Goal: Task Accomplishment & Management: Use online tool/utility

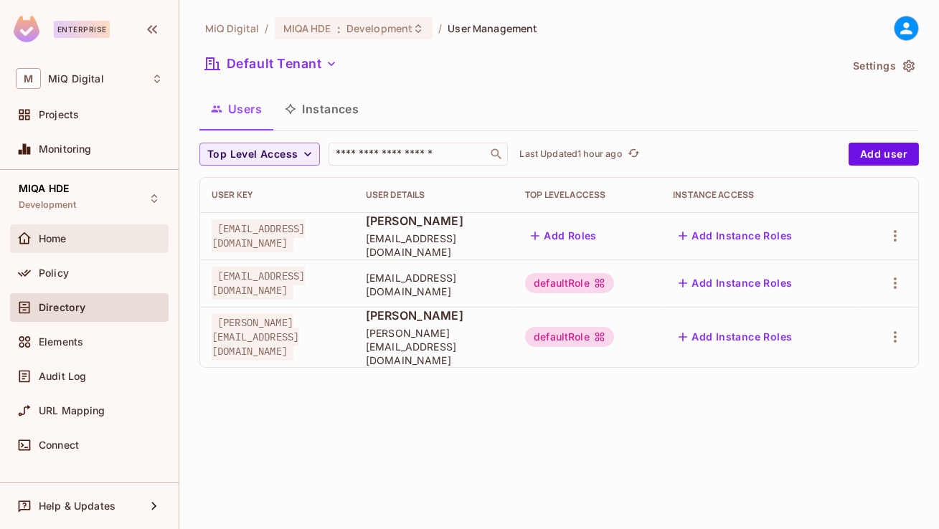
click at [84, 241] on div "Home" at bounding box center [101, 238] width 124 height 11
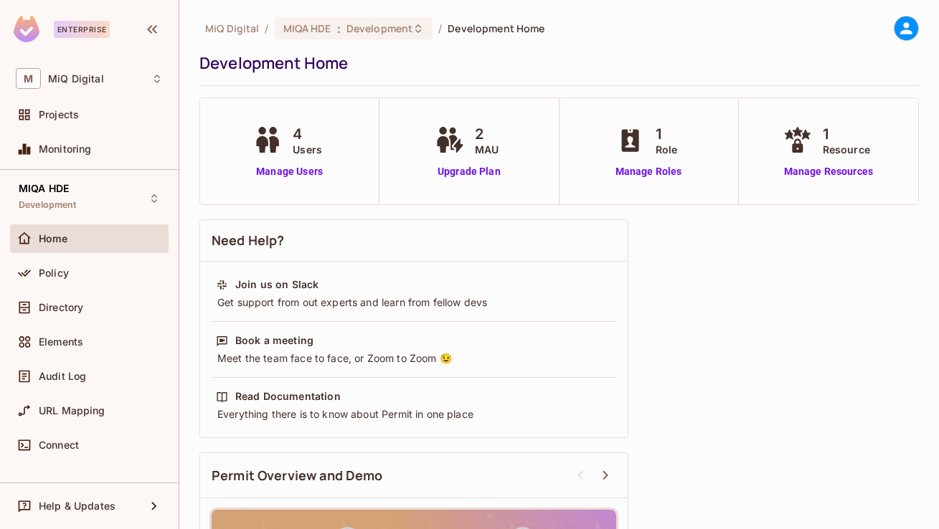
scroll to position [55, 0]
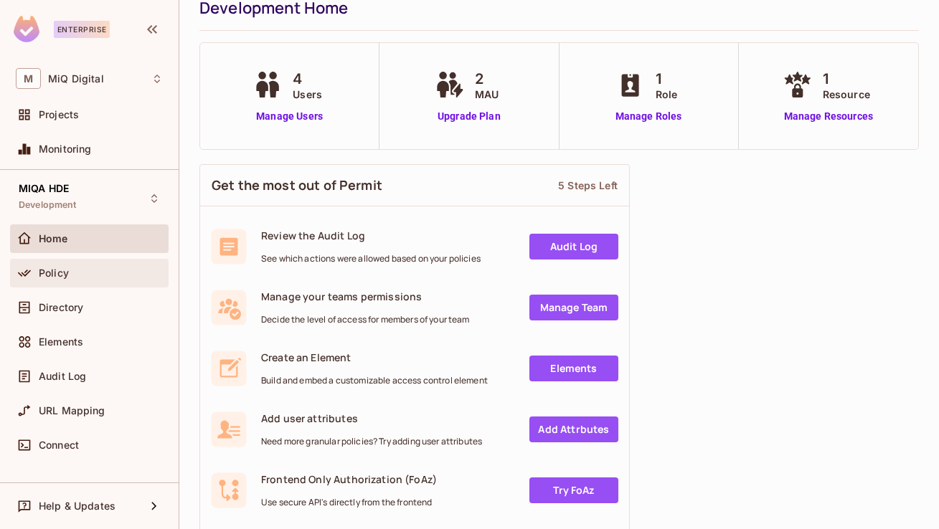
click at [110, 283] on div "Policy" at bounding box center [89, 273] width 159 height 29
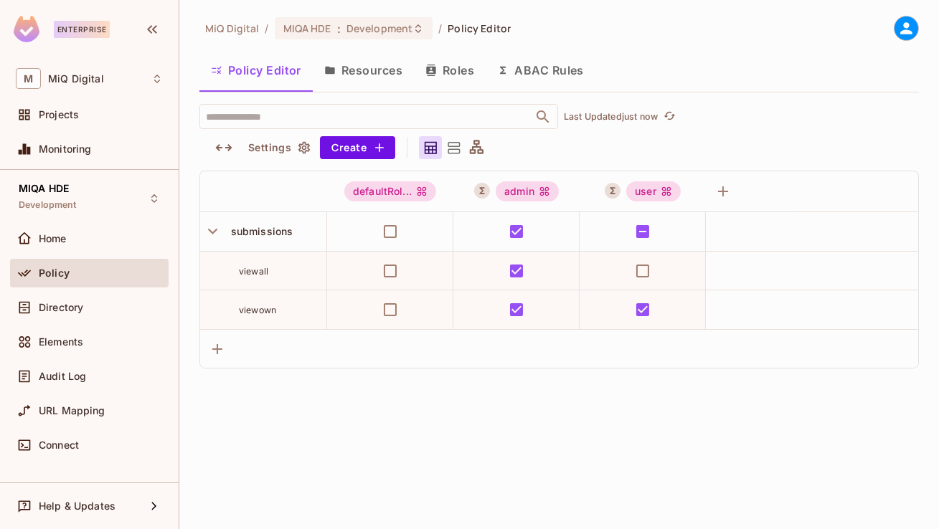
click at [531, 71] on button "ABAC Rules" at bounding box center [541, 70] width 110 height 36
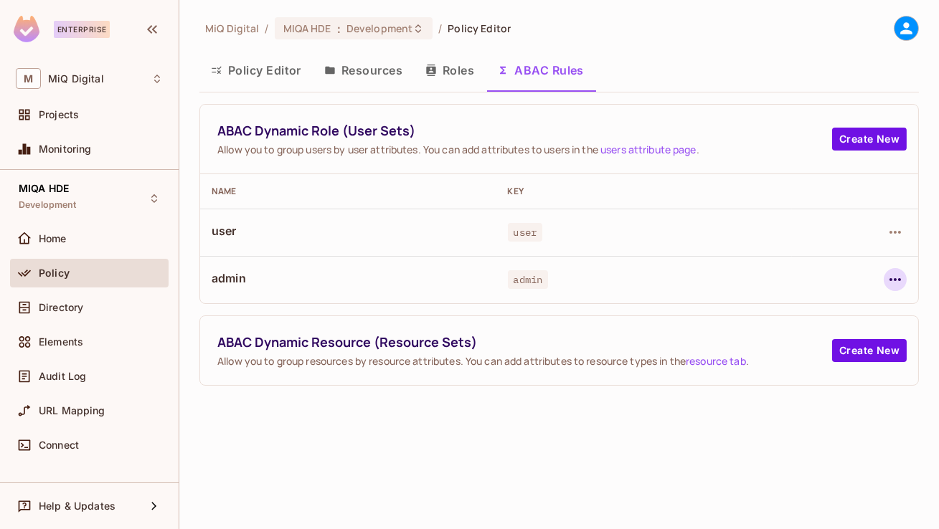
click at [897, 273] on icon "button" at bounding box center [895, 279] width 17 height 17
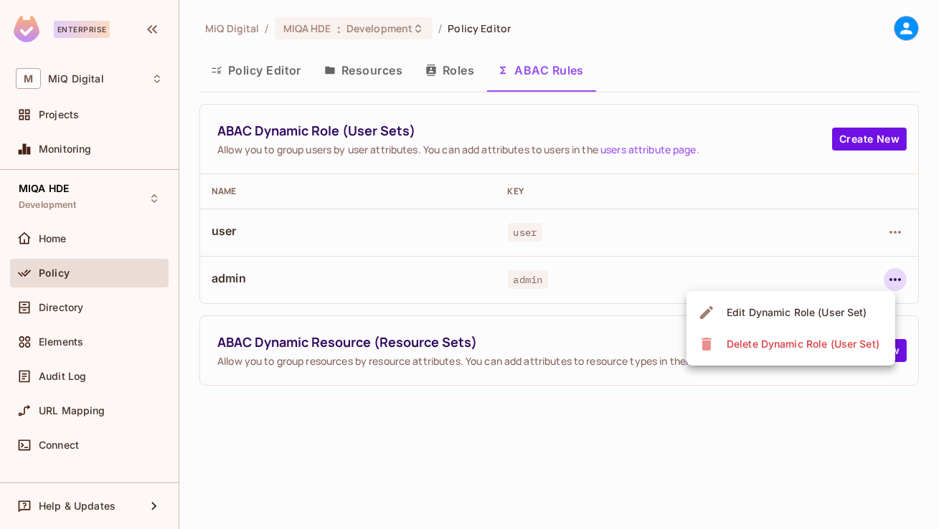
click at [780, 313] on div "Edit Dynamic Role (User Set)" at bounding box center [797, 313] width 141 height 14
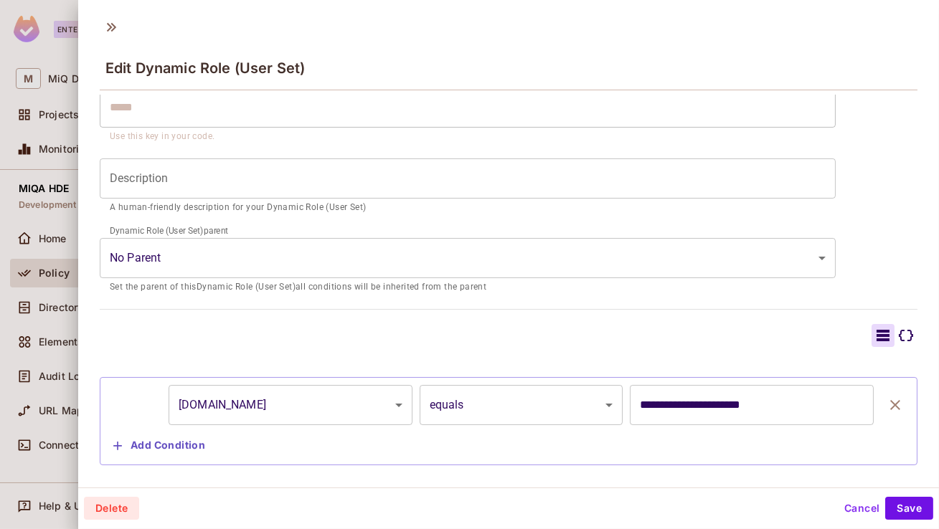
scroll to position [147, 0]
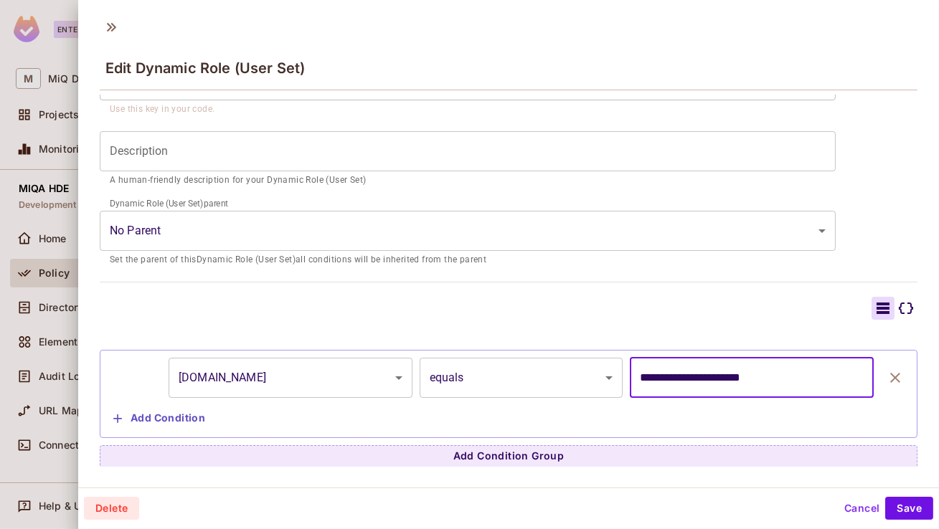
drag, startPoint x: 686, startPoint y: 375, endPoint x: 616, endPoint y: 375, distance: 69.6
click at [616, 375] on div "**********" at bounding box center [509, 378] width 802 height 40
type input "**********"
click at [914, 504] on button "Save" at bounding box center [909, 508] width 48 height 23
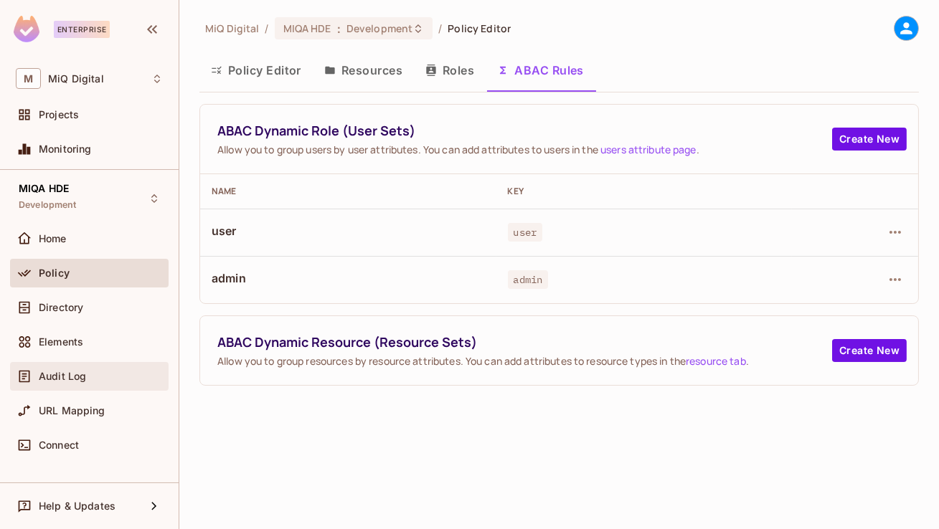
click at [93, 382] on div "Audit Log" at bounding box center [89, 376] width 147 height 17
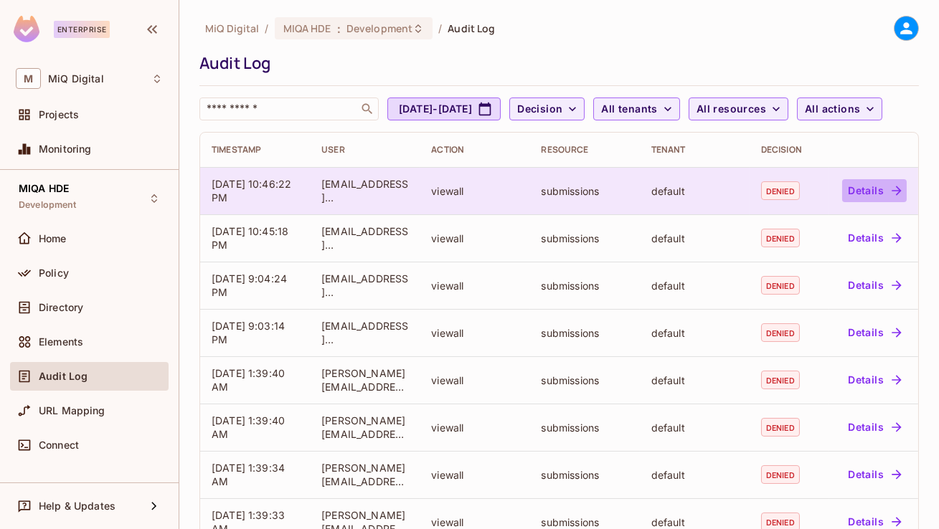
click at [863, 202] on button "Details" at bounding box center [874, 190] width 65 height 23
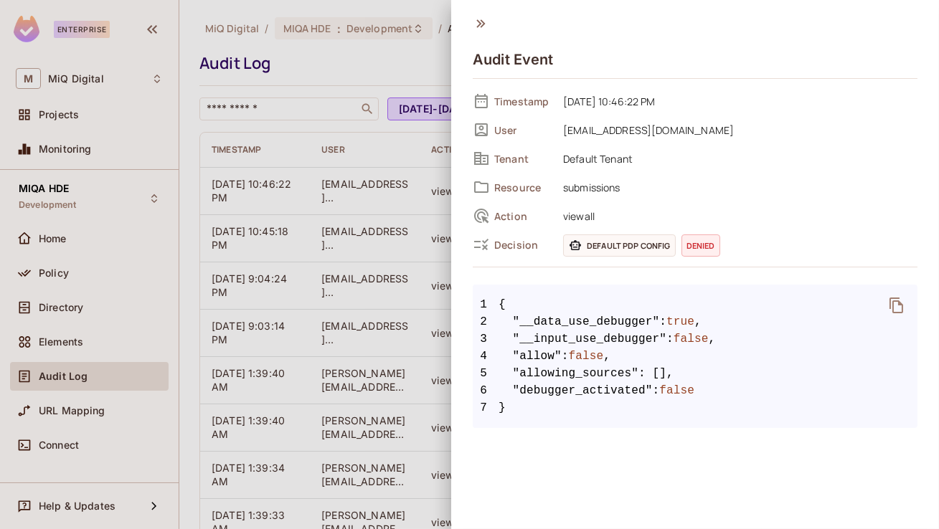
click at [414, 303] on div at bounding box center [469, 264] width 939 height 529
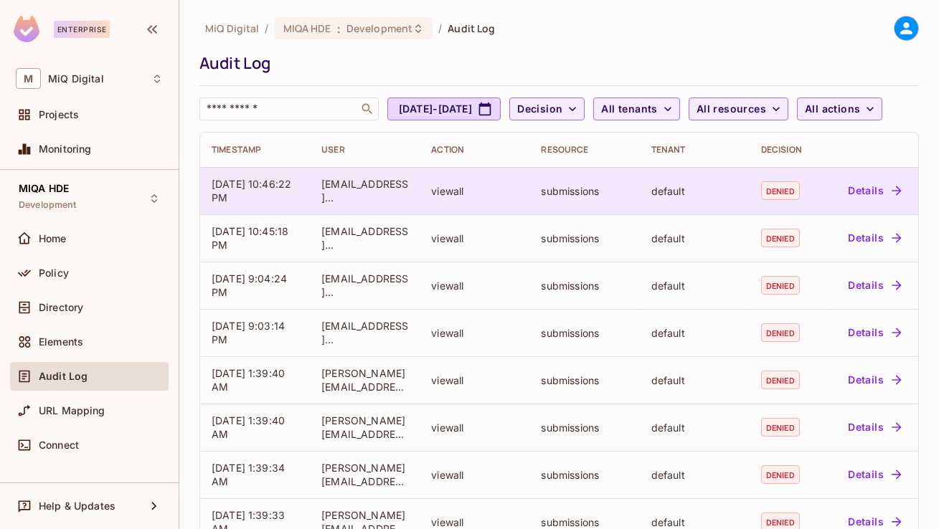
click at [874, 202] on button "Details" at bounding box center [874, 190] width 65 height 23
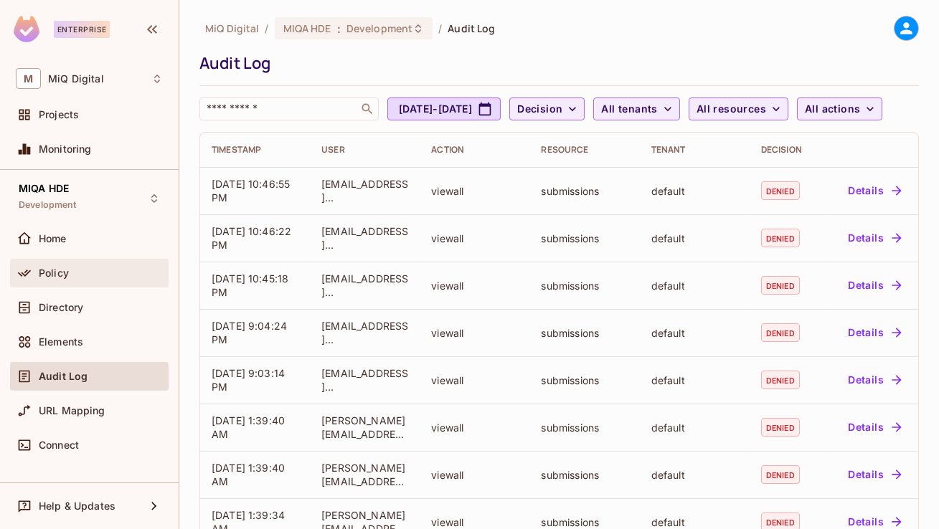
click at [73, 283] on div "Policy" at bounding box center [89, 273] width 159 height 29
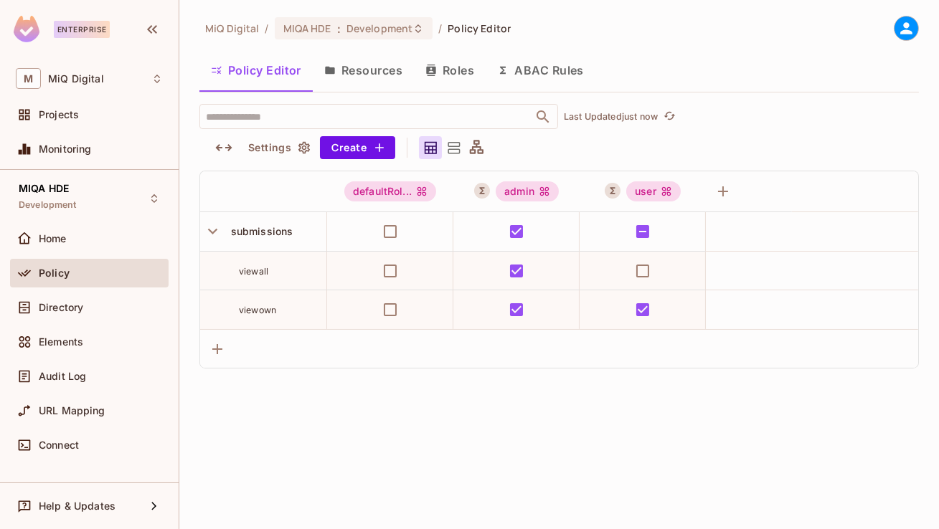
click at [554, 73] on button "ABAC Rules" at bounding box center [541, 70] width 110 height 36
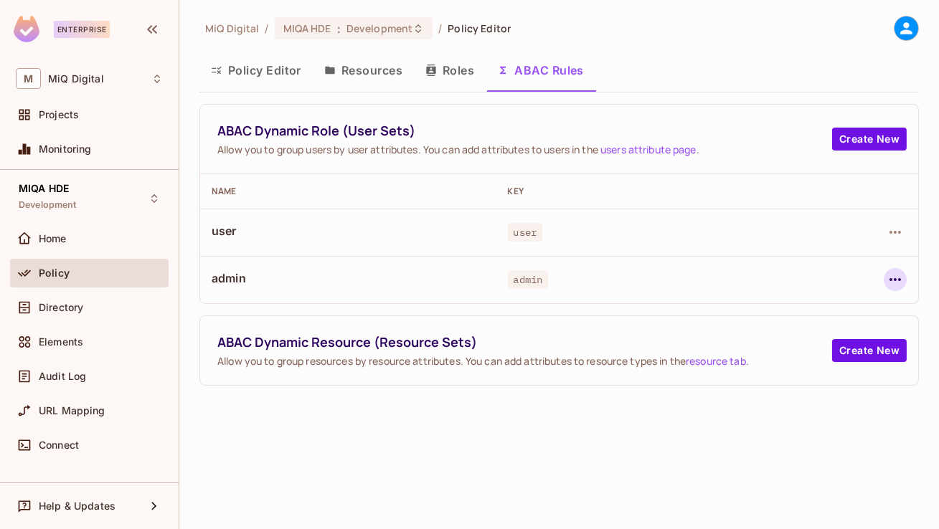
click at [884, 278] on button "button" at bounding box center [895, 279] width 23 height 23
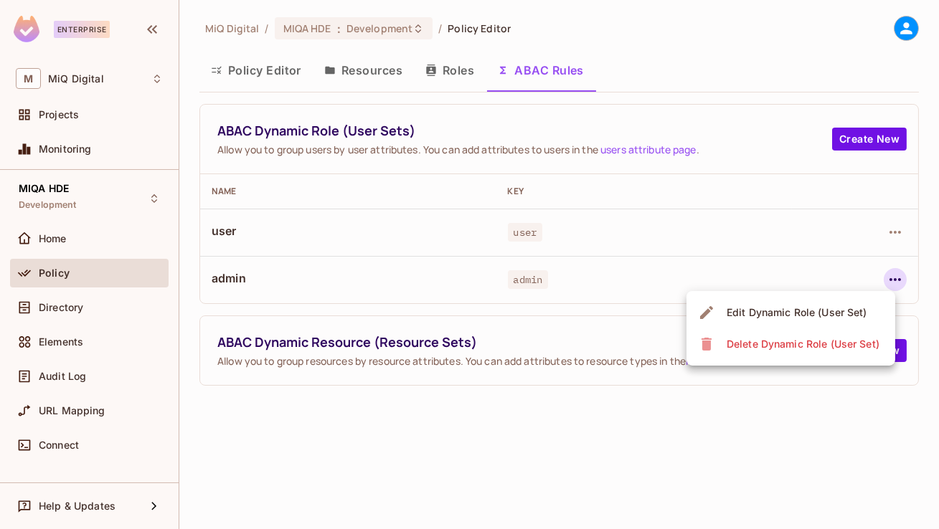
click at [815, 317] on div "Edit Dynamic Role (User Set)" at bounding box center [797, 313] width 141 height 14
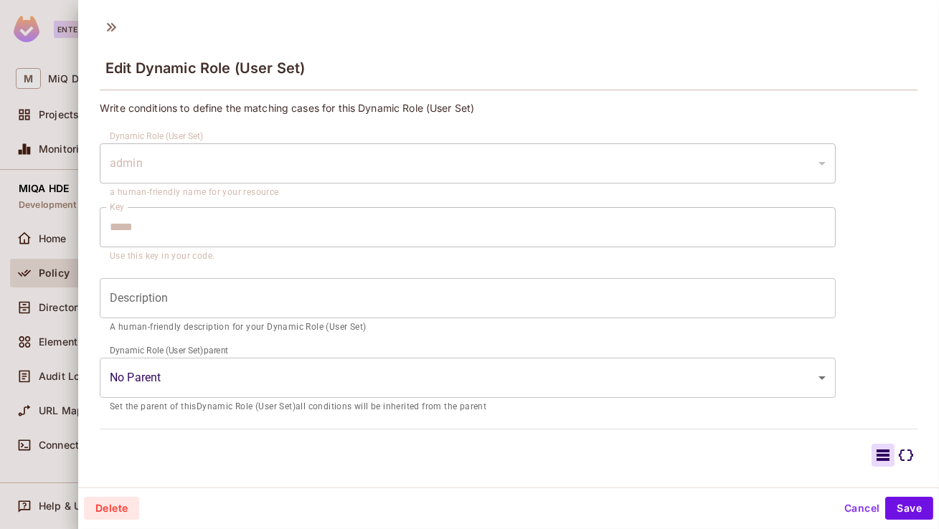
scroll to position [147, 0]
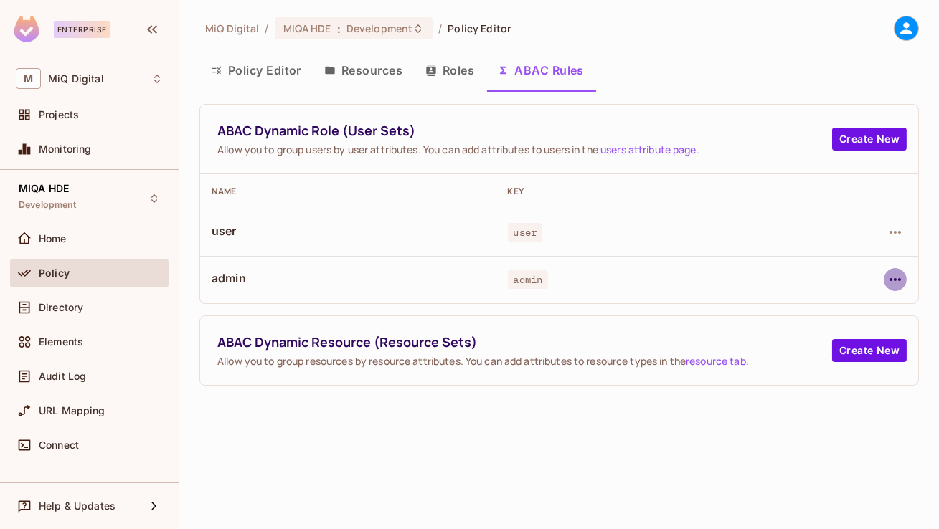
click at [892, 276] on icon "button" at bounding box center [895, 279] width 17 height 17
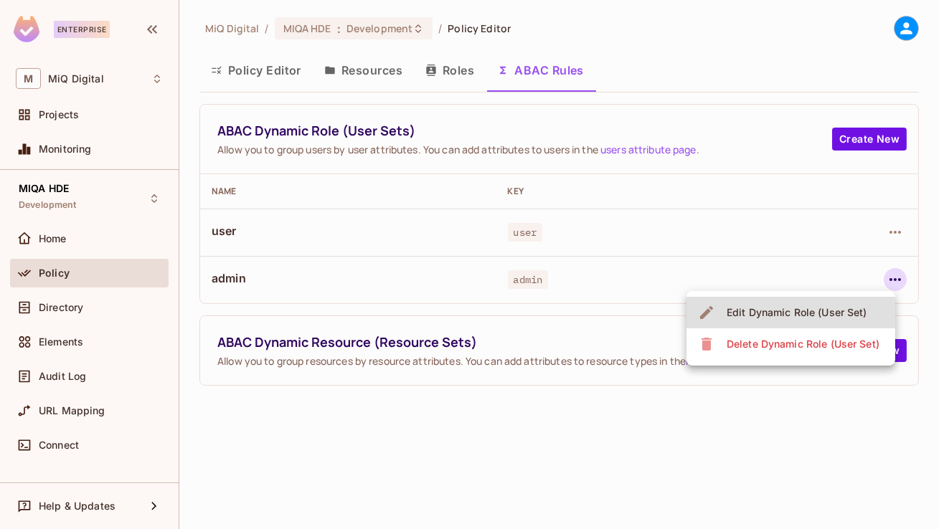
click at [794, 306] on div "Edit Dynamic Role (User Set)" at bounding box center [797, 313] width 141 height 14
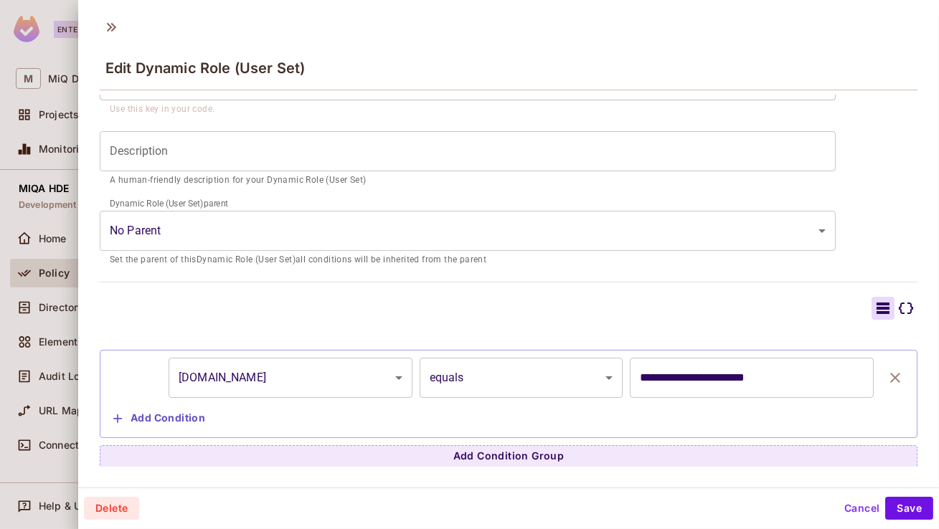
scroll to position [2, 0]
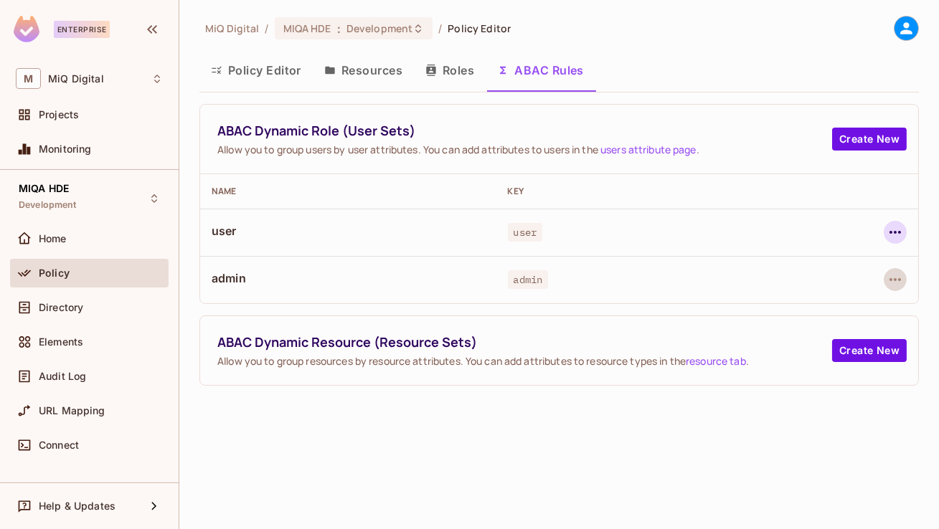
click at [893, 230] on icon "button" at bounding box center [895, 232] width 17 height 17
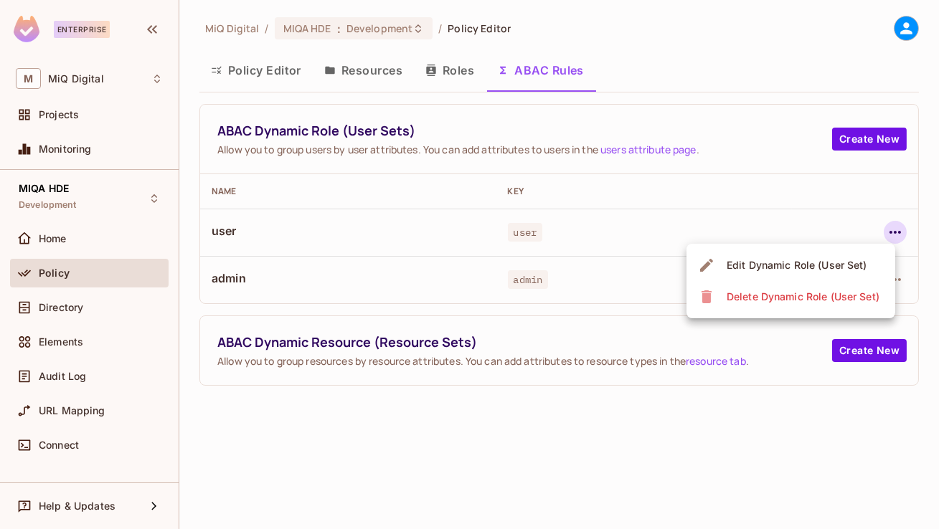
click at [831, 252] on li "Edit Dynamic Role (User Set)" at bounding box center [790, 266] width 209 height 32
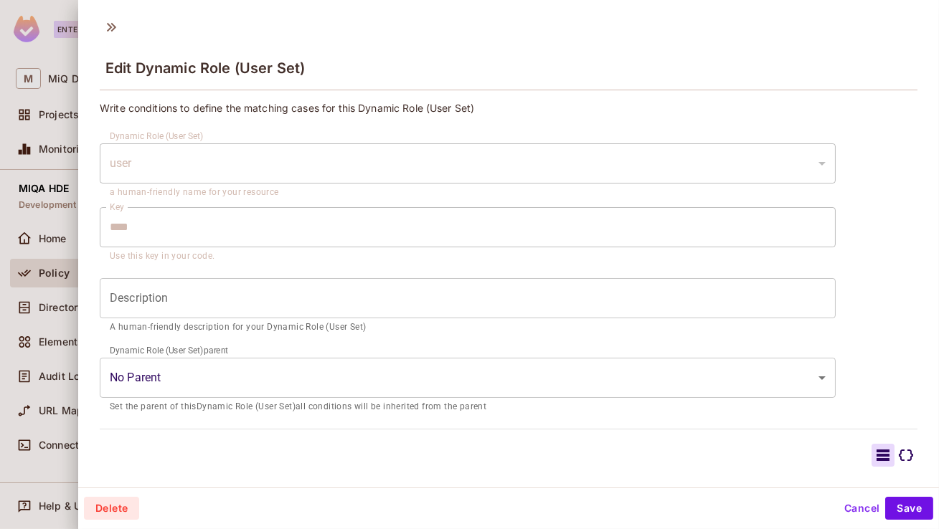
scroll to position [147, 0]
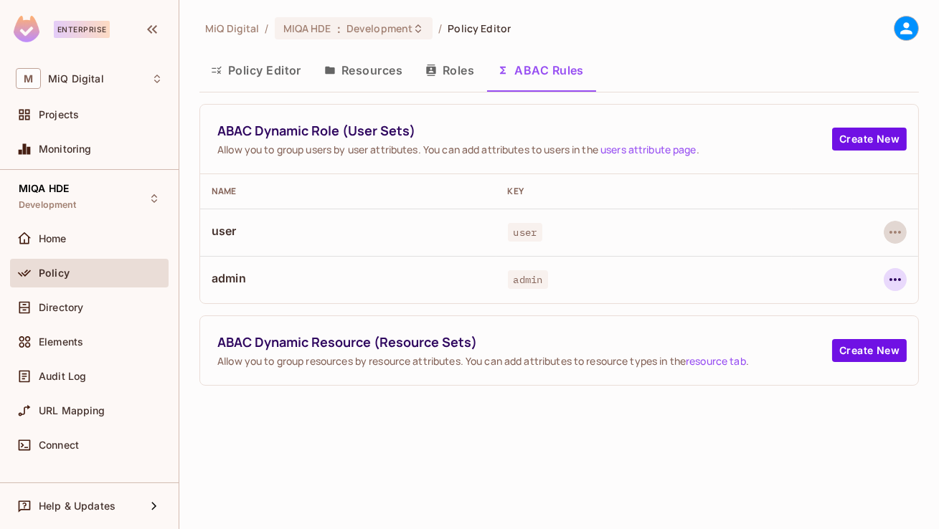
click at [894, 274] on icon "button" at bounding box center [895, 279] width 17 height 17
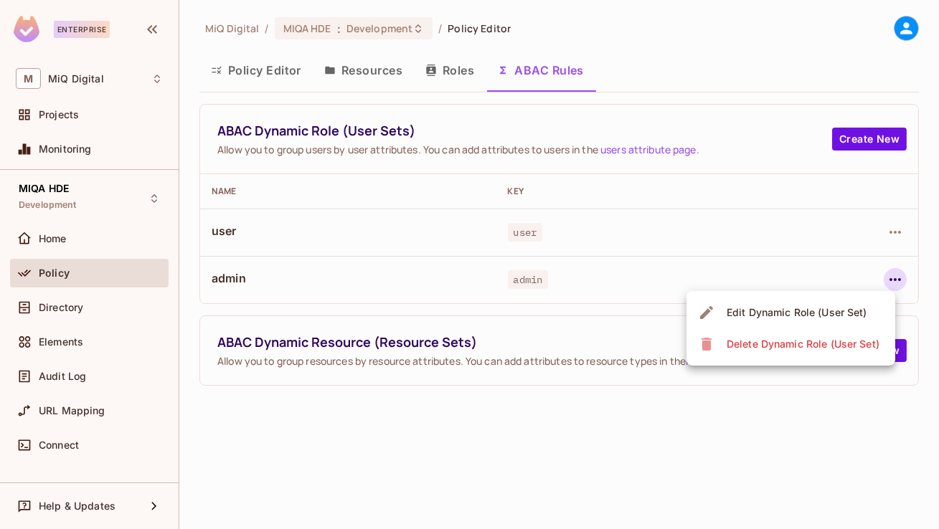
click at [837, 308] on div "Edit Dynamic Role (User Set)" at bounding box center [797, 313] width 141 height 14
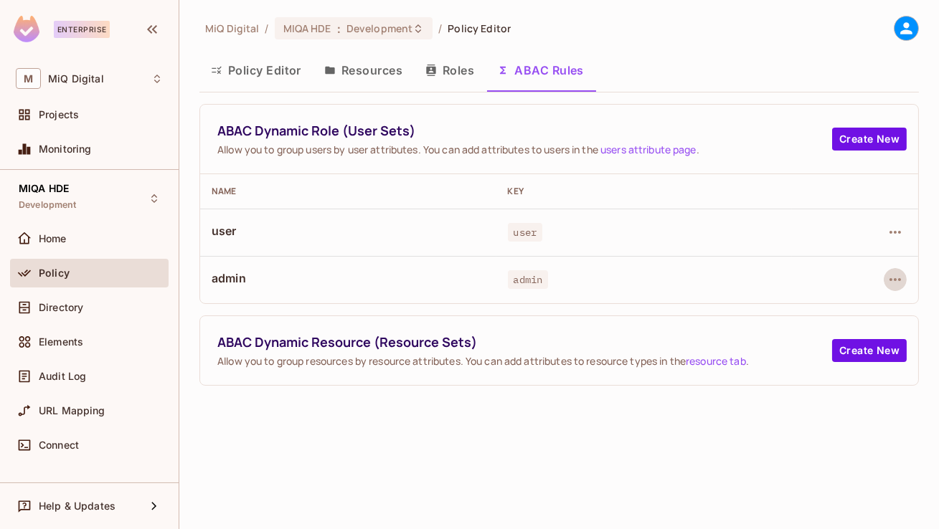
click at [265, 71] on button "Policy Editor" at bounding box center [255, 70] width 113 height 36
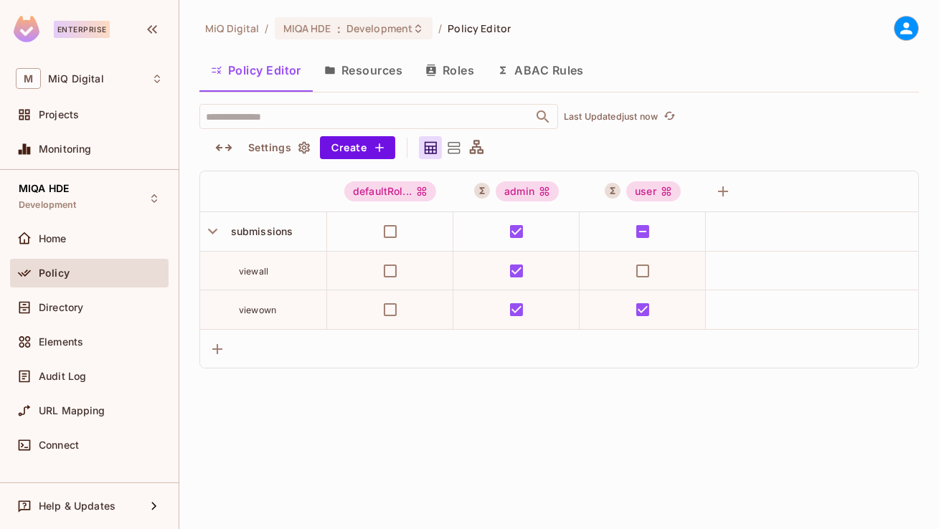
click at [390, 75] on button "Resources" at bounding box center [363, 70] width 101 height 36
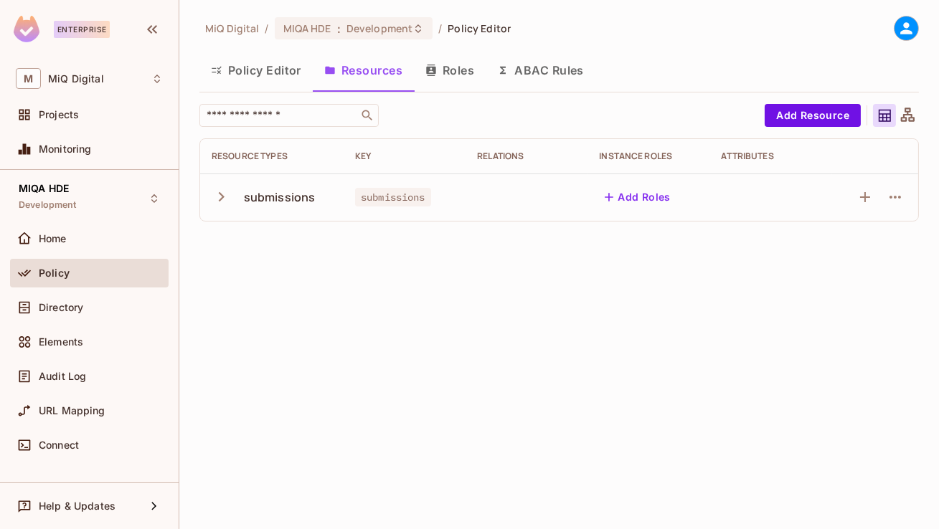
click at [453, 73] on button "Roles" at bounding box center [450, 70] width 72 height 36
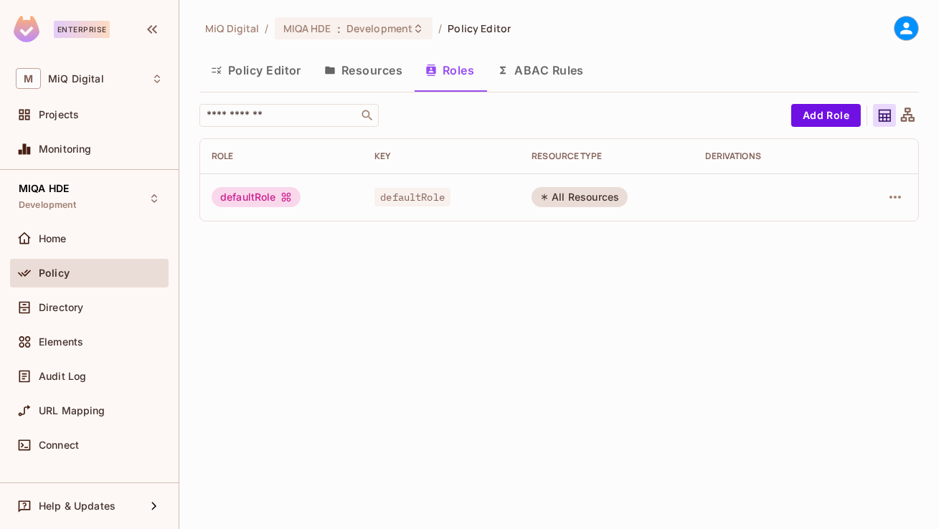
click at [529, 73] on button "ABAC Rules" at bounding box center [541, 70] width 110 height 36
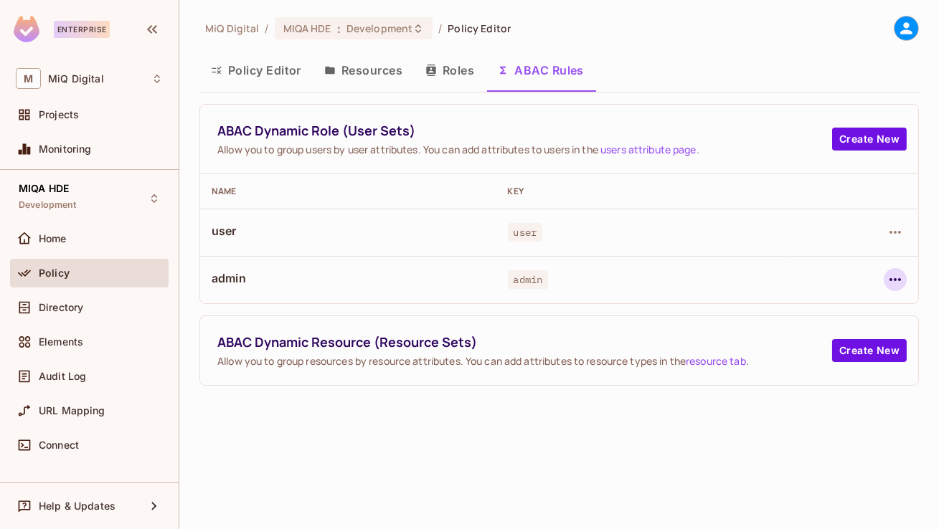
click at [887, 277] on icon "button" at bounding box center [895, 279] width 17 height 17
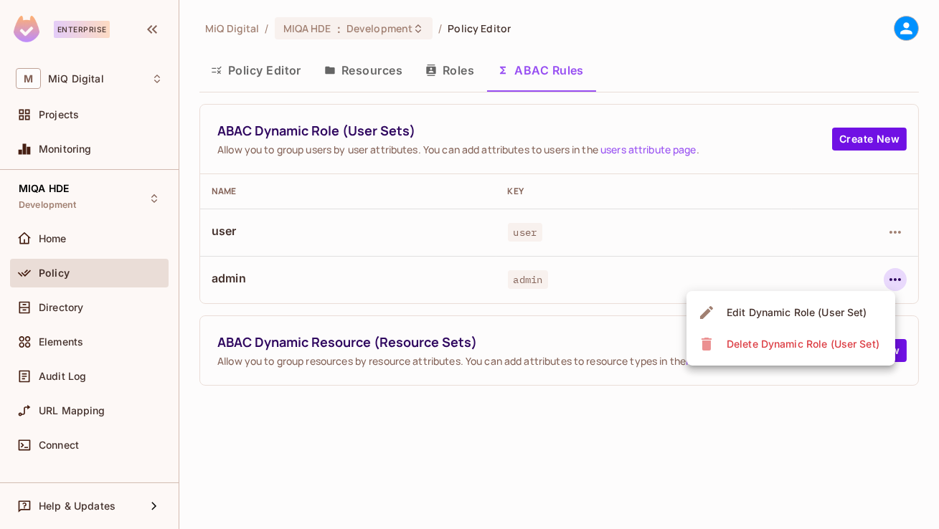
click at [850, 301] on span "Edit Dynamic Role (User Set)" at bounding box center [796, 312] width 149 height 23
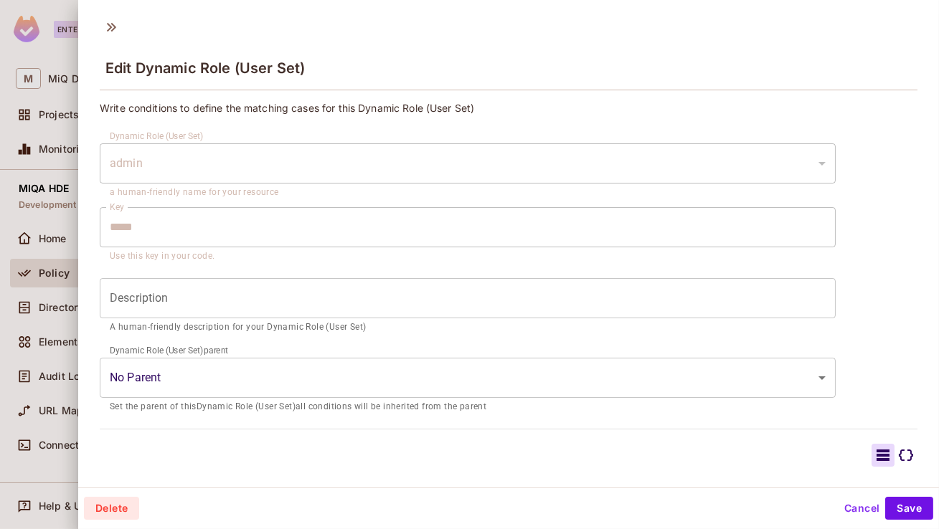
scroll to position [147, 0]
